Goal: Navigation & Orientation: Find specific page/section

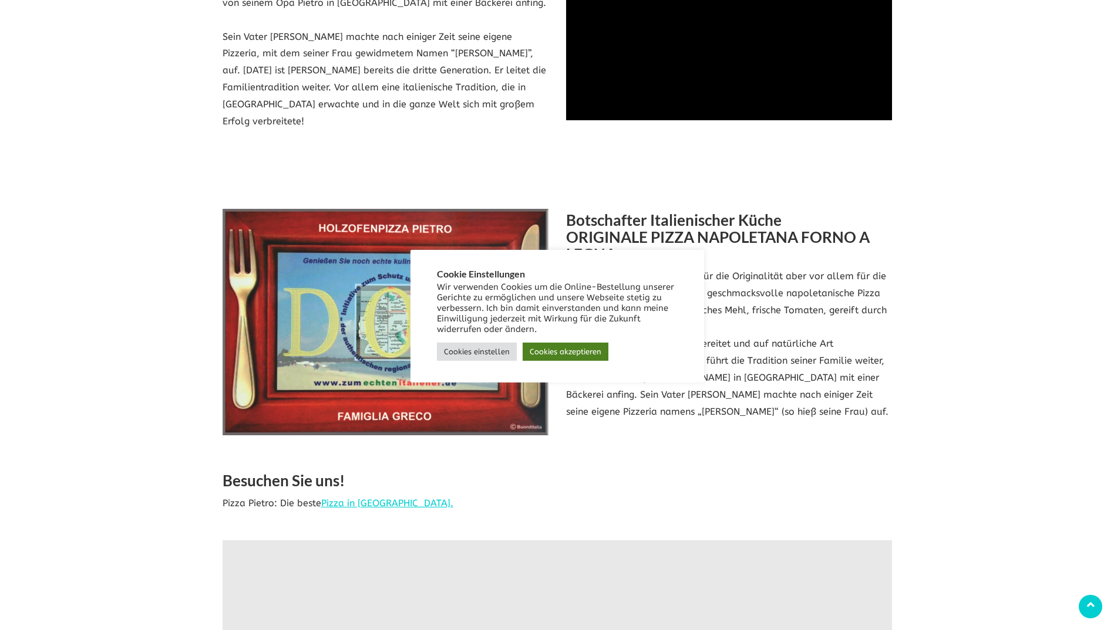
click at [559, 355] on link "Cookies akzeptieren" at bounding box center [565, 352] width 86 height 18
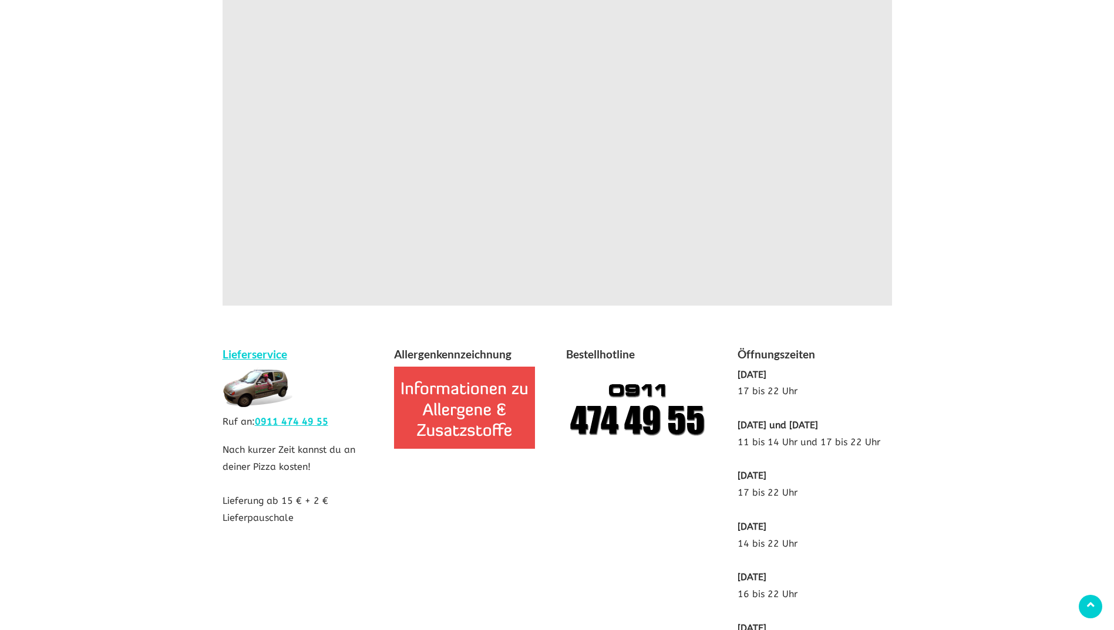
scroll to position [2120, 0]
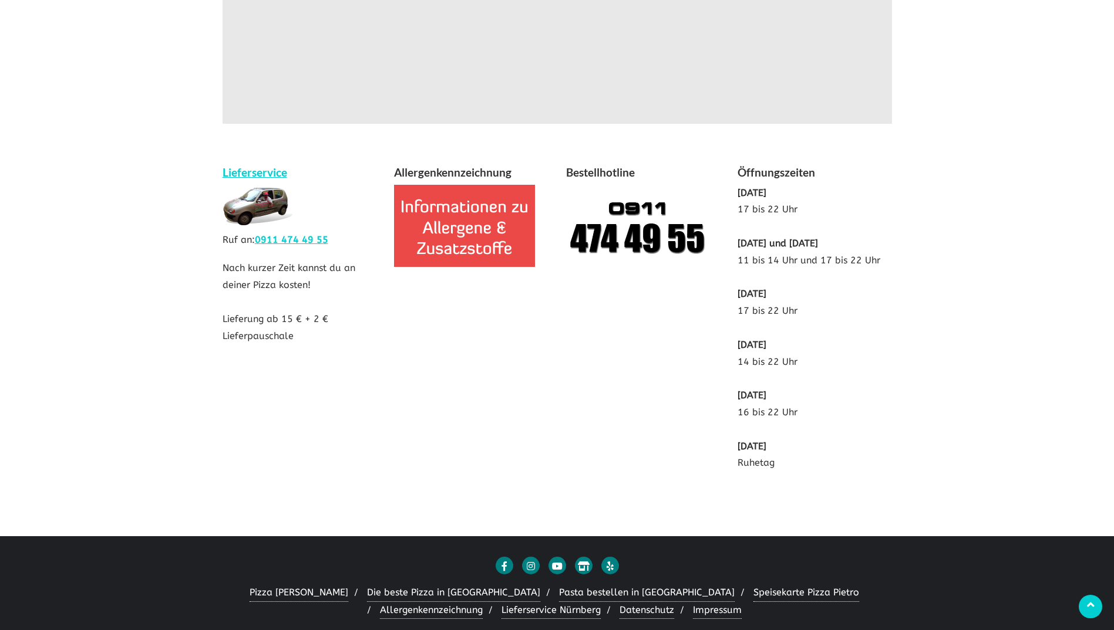
click at [659, 606] on ul "Pizza [PERSON_NAME] Die beste Pizza in [GEOGRAPHIC_DATA] Pasta bestellen in [GE…" at bounding box center [557, 602] width 678 height 53
click at [693, 602] on link "Impressum" at bounding box center [717, 611] width 49 height 18
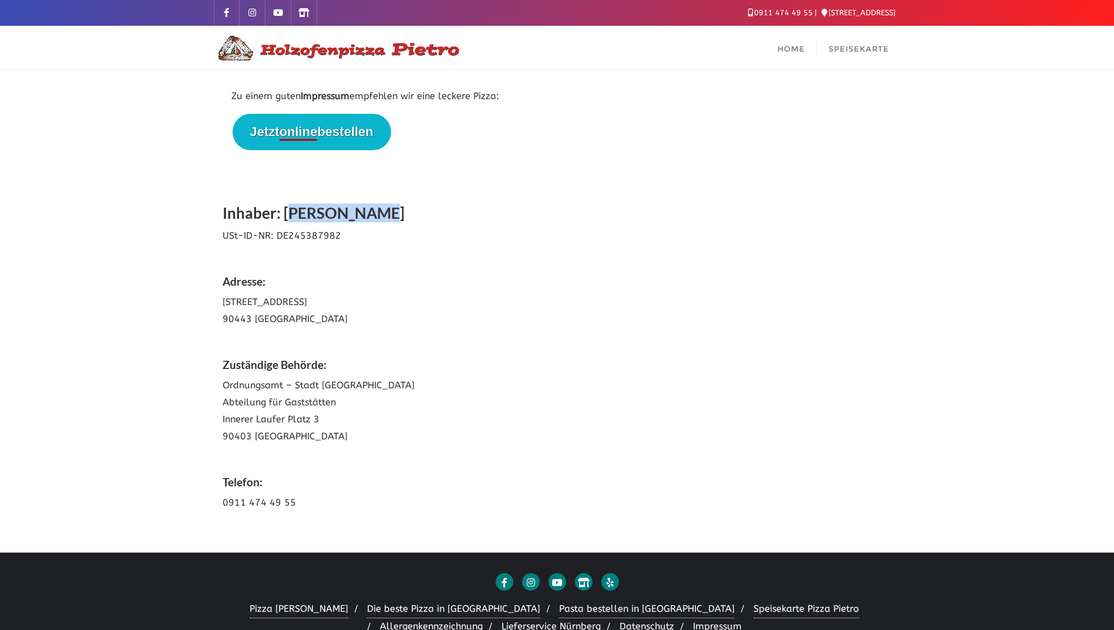
drag, startPoint x: 288, startPoint y: 219, endPoint x: 410, endPoint y: 209, distance: 122.5
click at [410, 209] on h2 "Inhaber: [PERSON_NAME]" at bounding box center [556, 215] width 669 height 26
